Goal: Submit feedback/report problem: Submit feedback/report problem

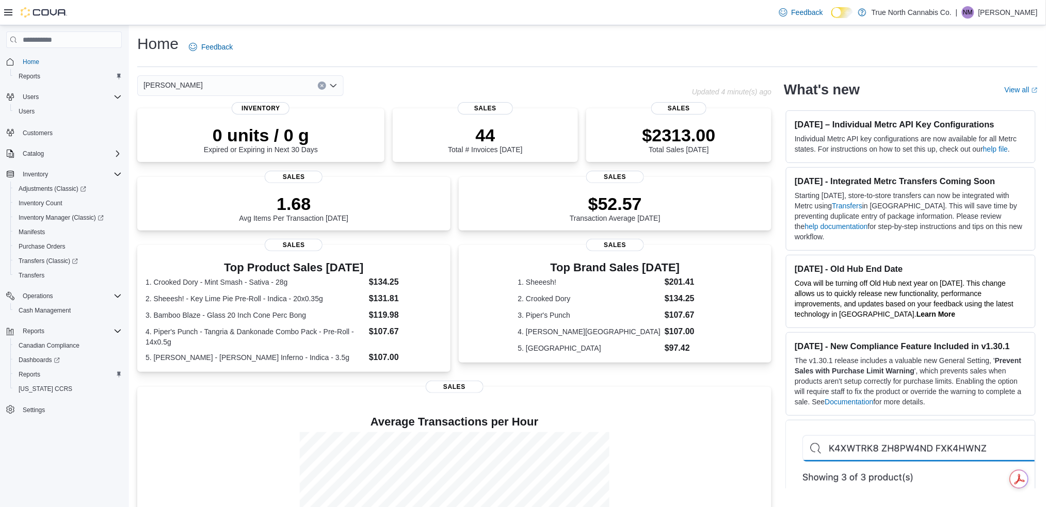
drag, startPoint x: 0, startPoint y: 459, endPoint x: 381, endPoint y: 168, distance: 479.9
drag, startPoint x: 381, startPoint y: 168, endPoint x: 747, endPoint y: 103, distance: 371.0
click at [912, 66] on div "Home Feedback" at bounding box center [587, 51] width 900 height 34
